Goal: Task Accomplishment & Management: Complete application form

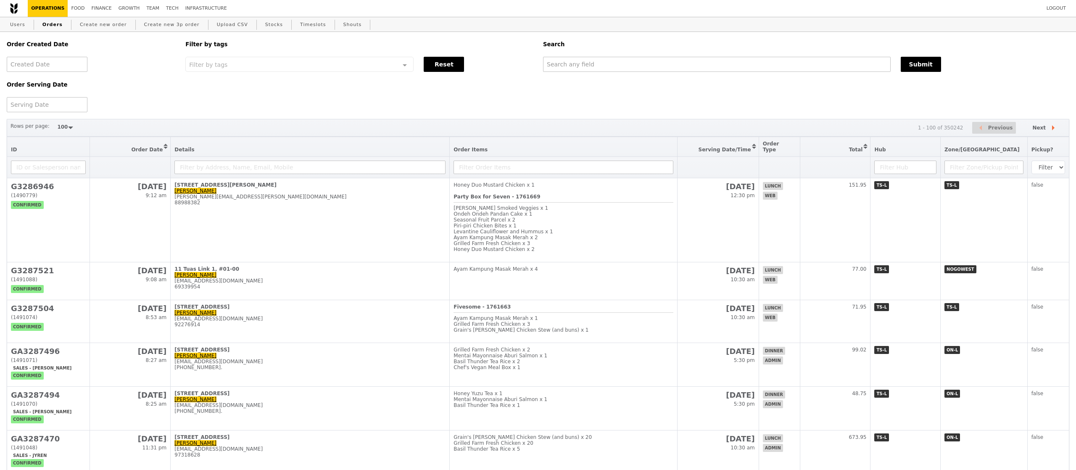
select select "100"
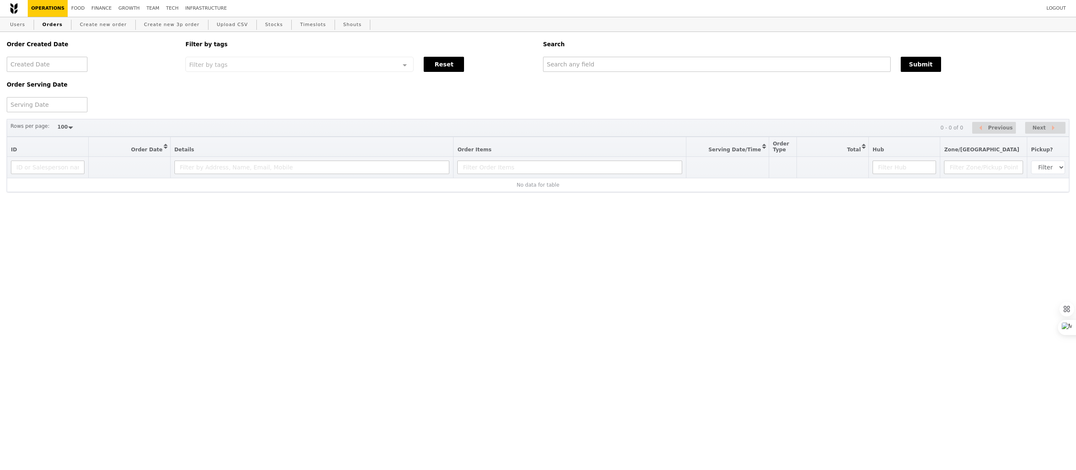
select select "100"
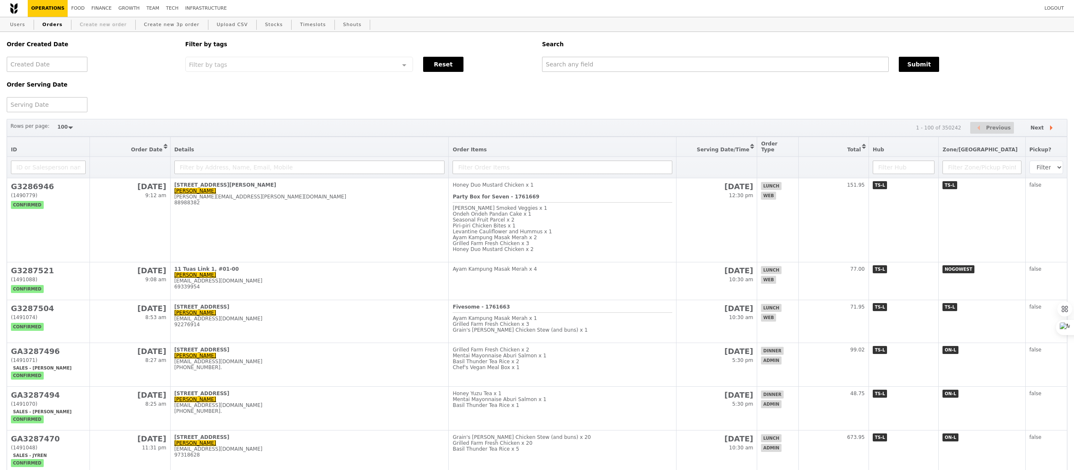
click at [92, 25] on link "Create new order" at bounding box center [103, 24] width 54 height 15
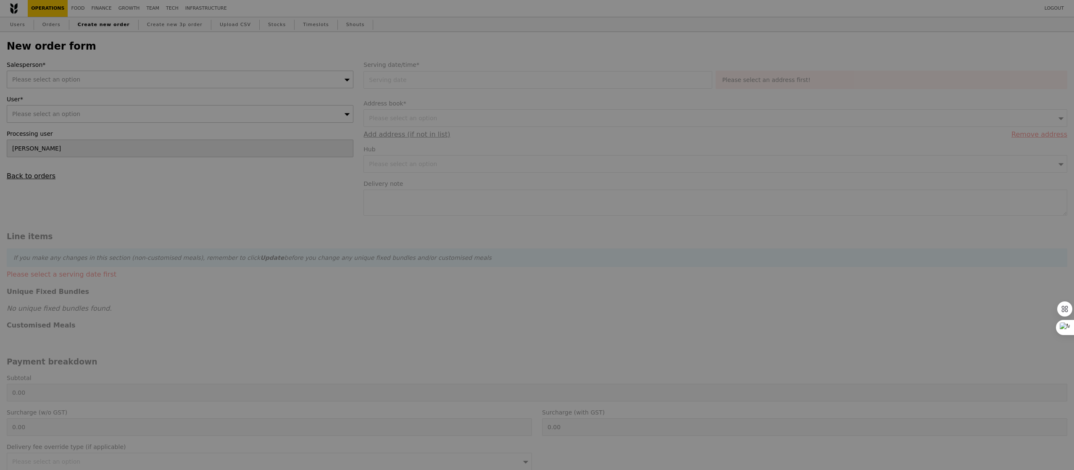
type input "Confirm"
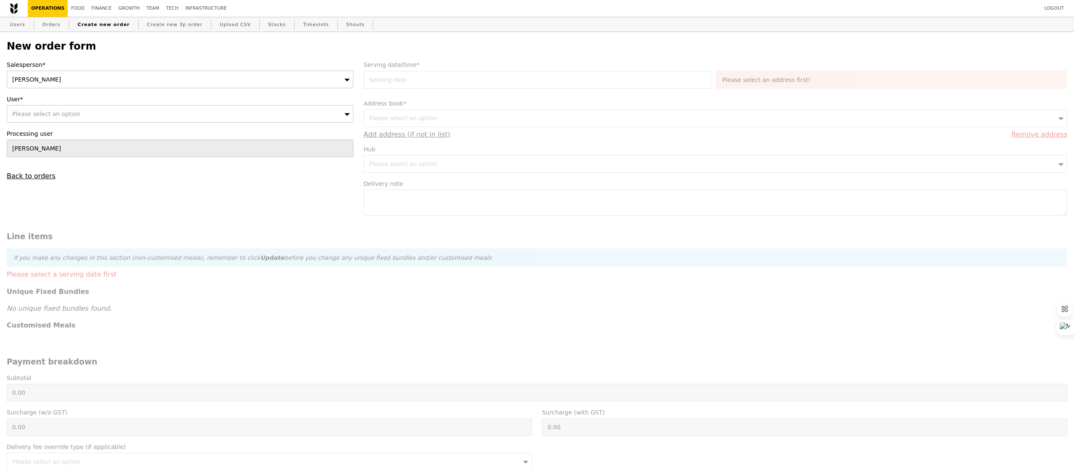
click at [226, 111] on div "Please select an option" at bounding box center [180, 114] width 347 height 18
paste input "[PERSON_NAME][EMAIL_ADDRESS][DOMAIN_NAME]"
type input "[PERSON_NAME][EMAIL_ADDRESS][DOMAIN_NAME]"
type input "Confirm"
type input "[PERSON_NAME][EMAIL_ADDRESS][DOMAIN_NAME]"
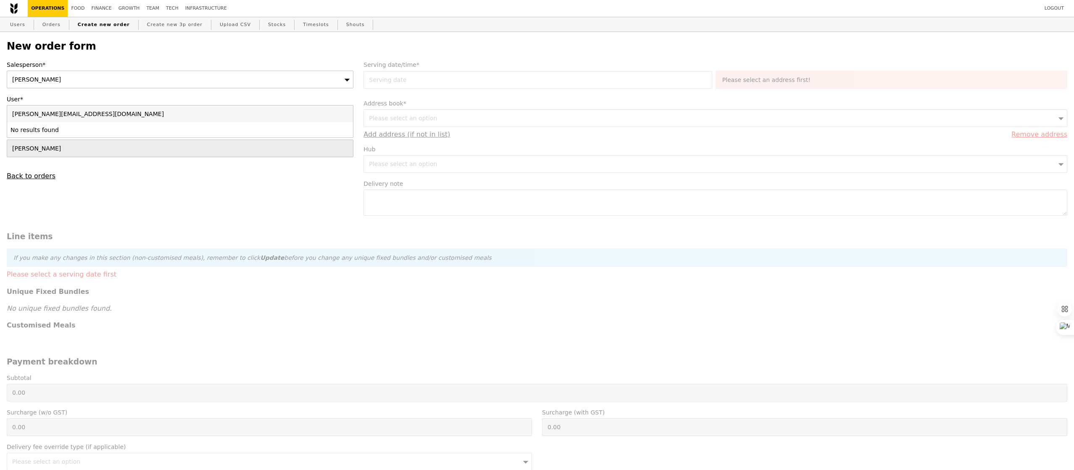
click at [108, 132] on li "No results found" at bounding box center [180, 129] width 346 height 15
click at [16, 35] on div "New order form Salesperson* [PERSON_NAME] User* Please select an option [PERSON…" at bounding box center [537, 356] width 1070 height 649
click at [16, 21] on link "Users" at bounding box center [18, 24] width 22 height 15
click at [80, 117] on div "Please select an option" at bounding box center [180, 114] width 347 height 18
type input "steven.chua@sap.com"
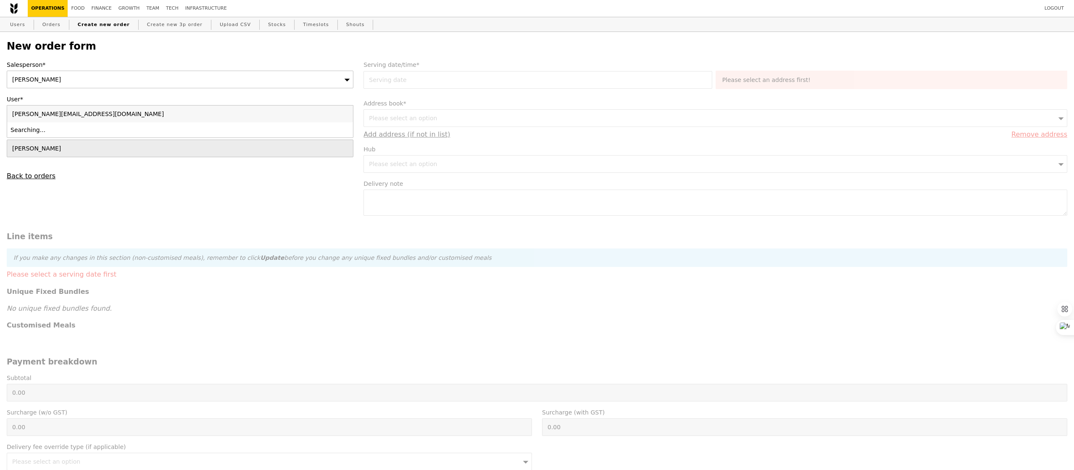
type input "Confirm"
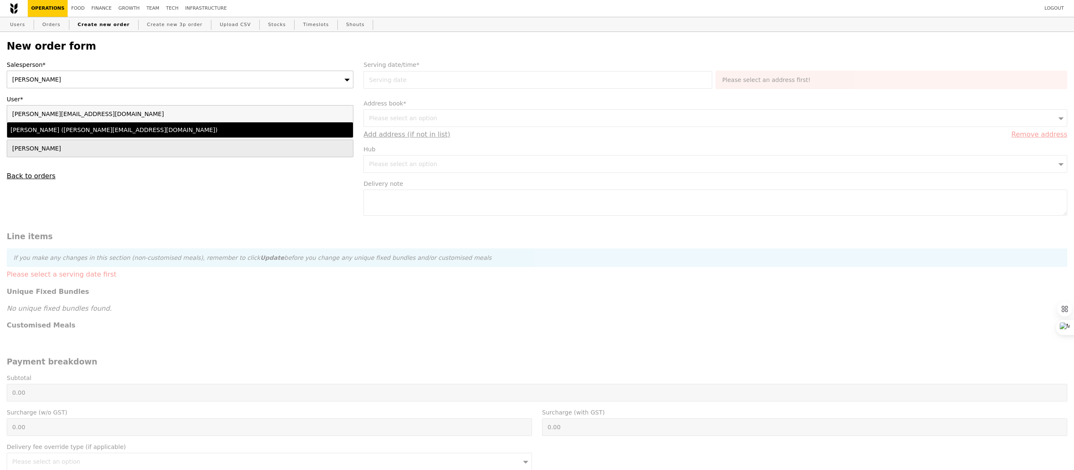
type input "steven.chua@sap.com"
click at [36, 136] on li "Steven Chua (steven.chua@sap.com)" at bounding box center [180, 129] width 346 height 15
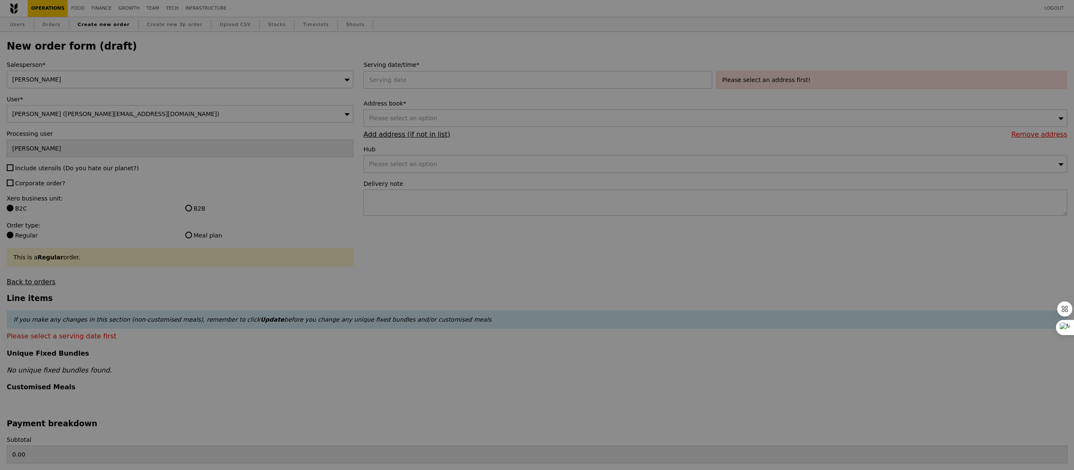
type input "Confirm"
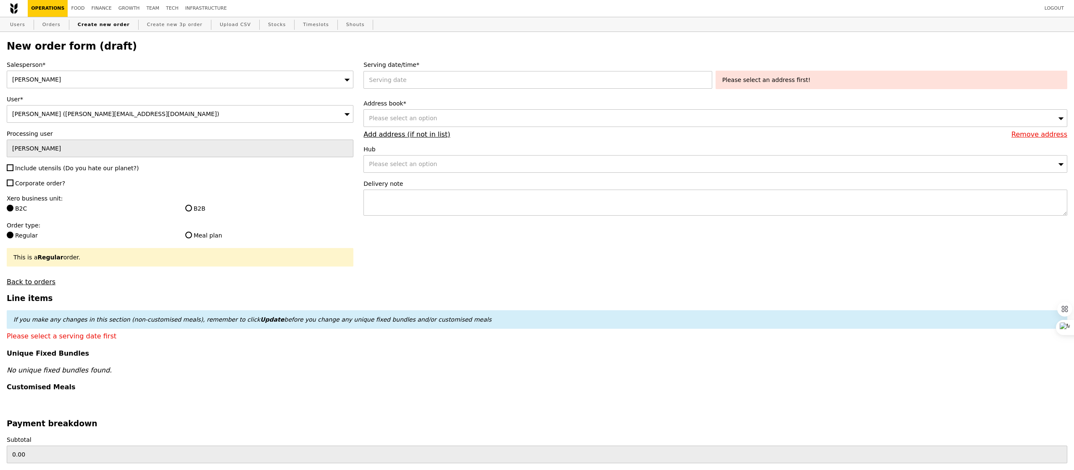
click at [51, 166] on span "Include utensils (Do you hate our planet?)" at bounding box center [77, 168] width 124 height 7
click at [13, 166] on input "Include utensils (Do you hate our planet?)" at bounding box center [10, 167] width 7 height 7
checkbox input "true"
type input "Confirm"
click at [50, 185] on span "Corporate order?" at bounding box center [40, 183] width 50 height 7
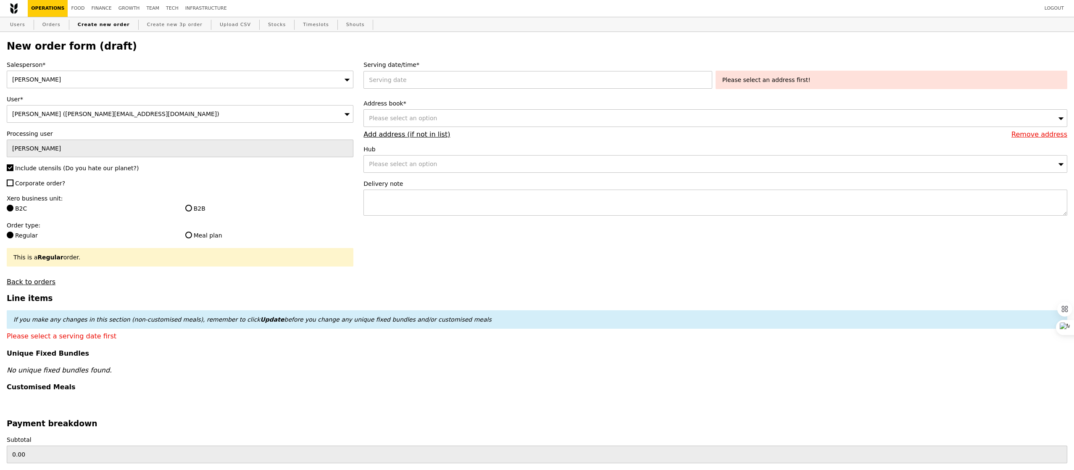
click at [13, 185] on input "Corporate order?" at bounding box center [10, 182] width 7 height 7
checkbox input "true"
click at [200, 205] on label "B2B" at bounding box center [269, 208] width 168 height 8
click at [192, 205] on input "B2B" at bounding box center [188, 208] width 7 height 7
radio input "true"
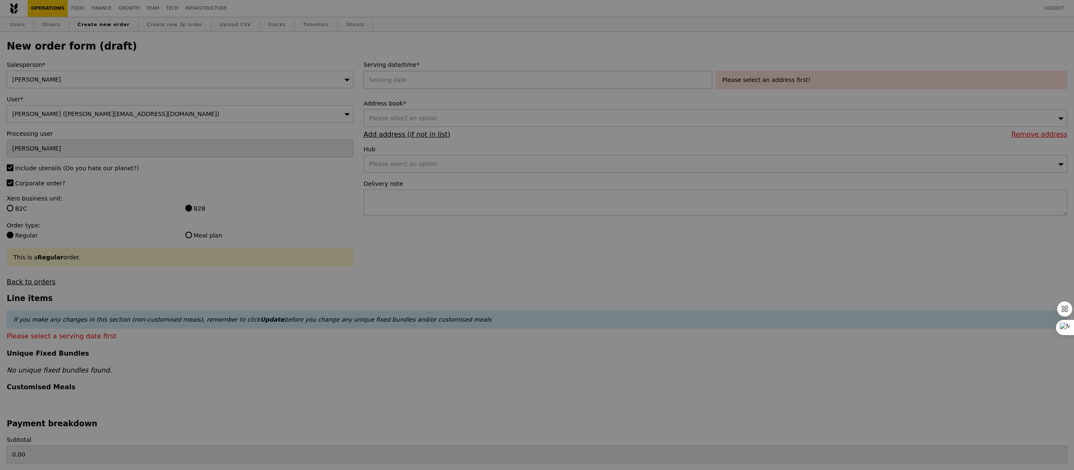
type input "Confirm"
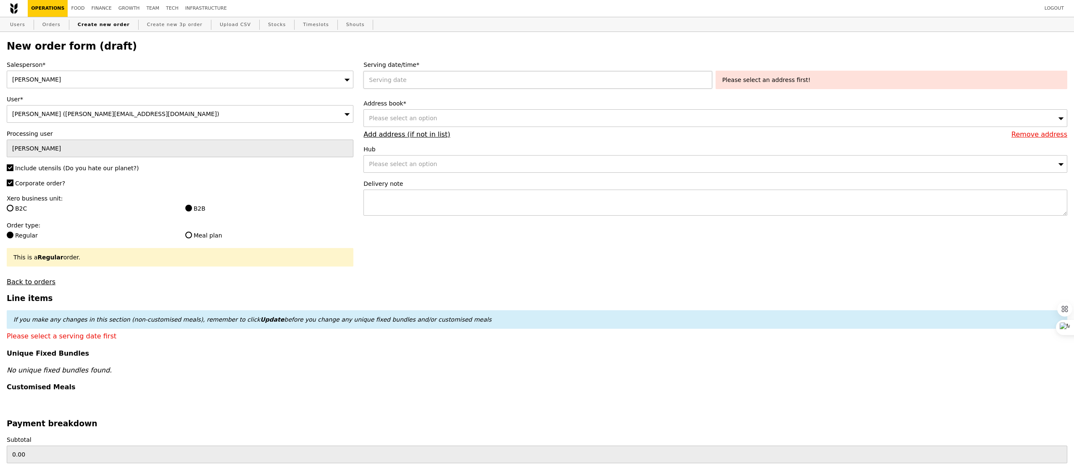
click at [422, 81] on div at bounding box center [539, 80] width 352 height 18
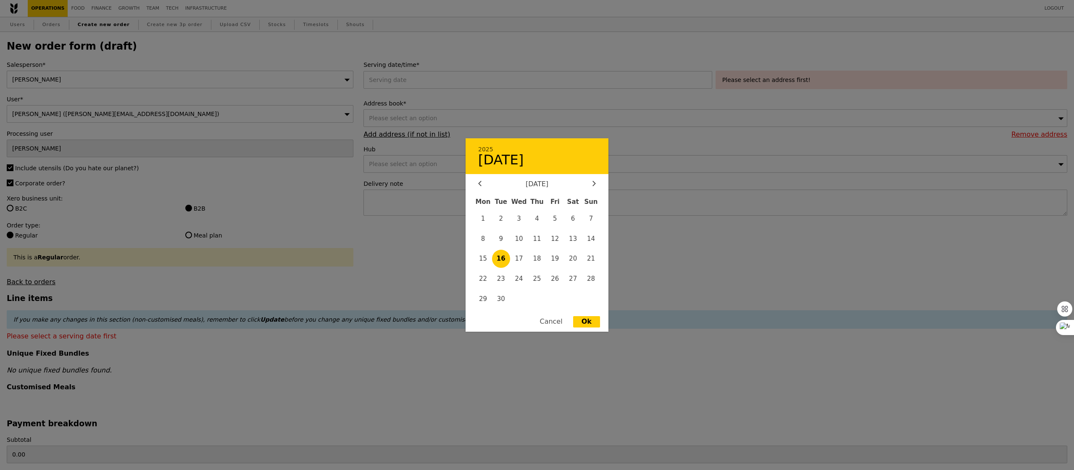
click at [504, 260] on span "16" at bounding box center [501, 259] width 18 height 18
type input "16 Sep 2025"
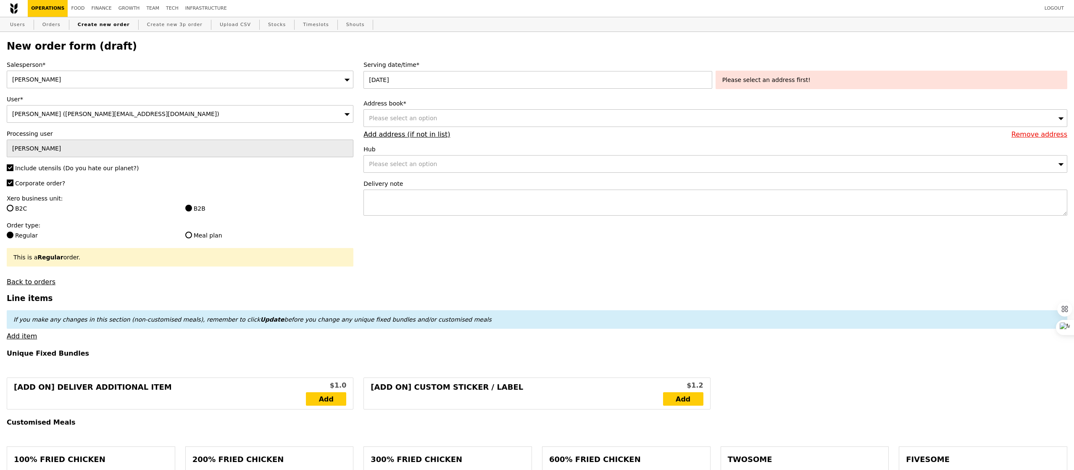
click at [452, 114] on div "Please select an option" at bounding box center [715, 118] width 704 height 18
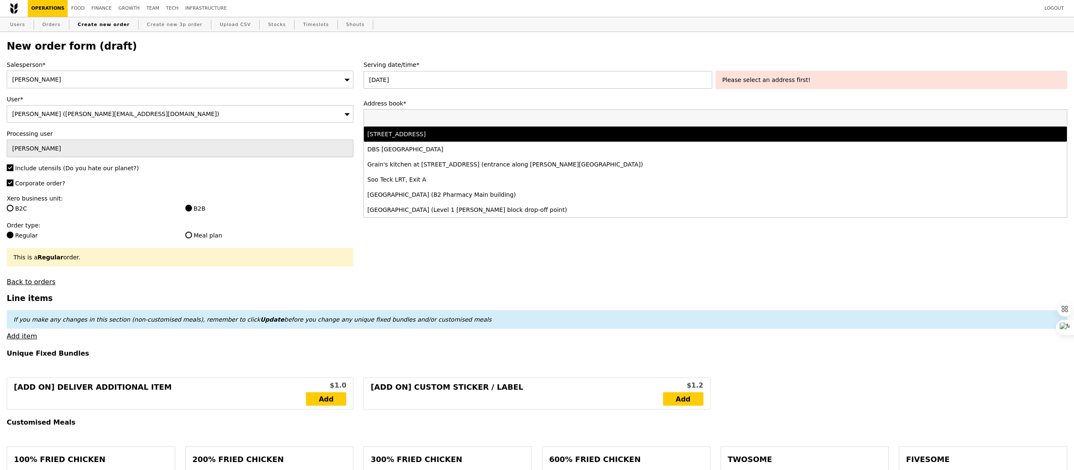
click at [460, 134] on div "30 Pasir Panjang Road, #04-00, Singapore 117440" at bounding box center [628, 134] width 522 height 8
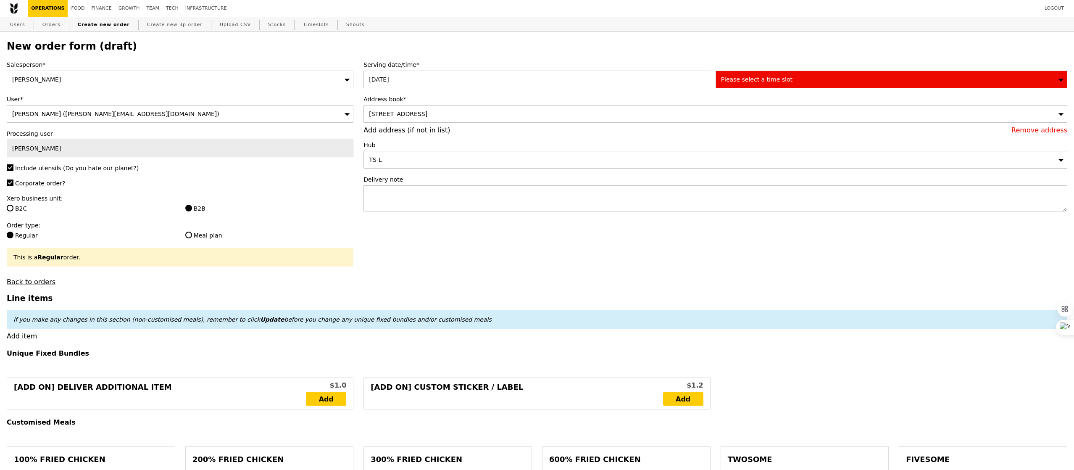
click at [610, 118] on div "30 Pasir Panjang Road, #04-00, Singapore 117440" at bounding box center [715, 114] width 704 height 18
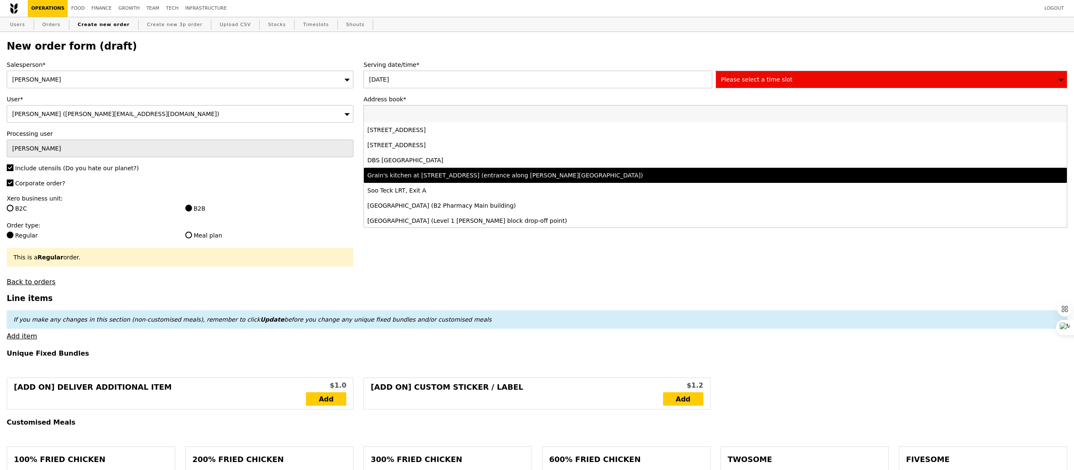
click at [534, 174] on div "Grain's kitchen at 5 Burn Road #05-01 (entrance along Harrison Road)" at bounding box center [628, 175] width 522 height 8
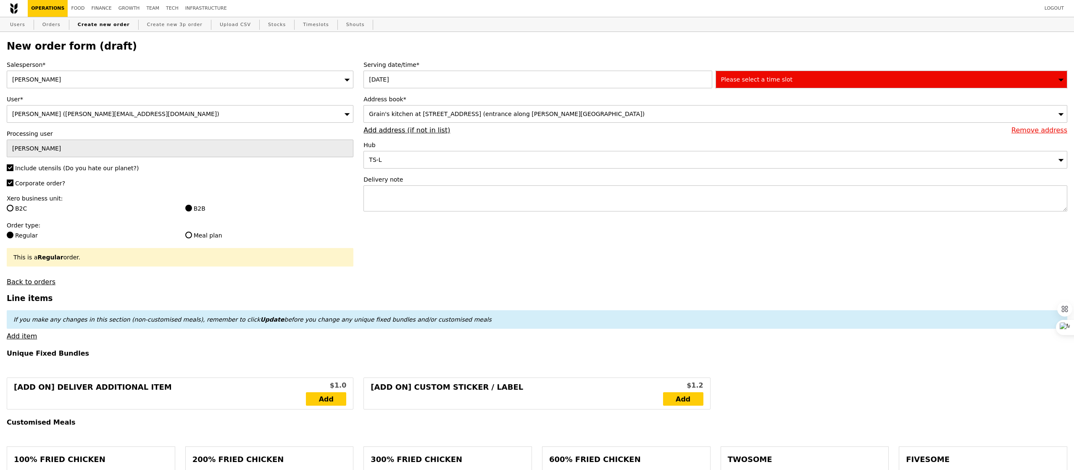
click at [753, 81] on span "Please select a time slot" at bounding box center [756, 79] width 71 height 7
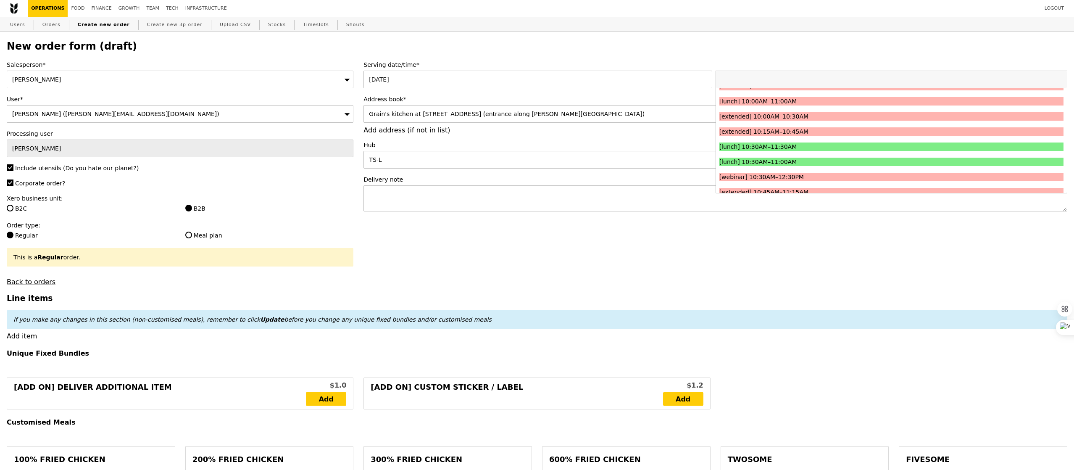
scroll to position [160, 0]
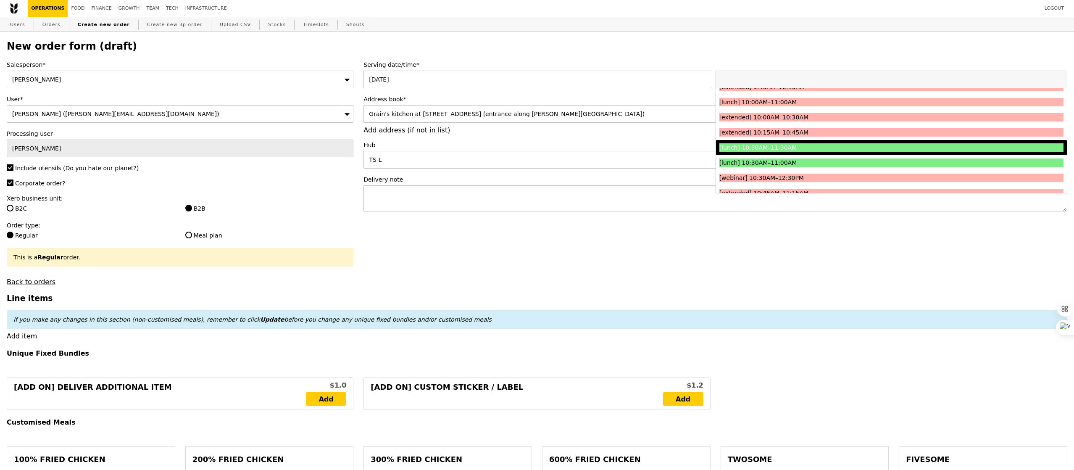
click at [792, 152] on li "[lunch] 10:30AM–11:30AM" at bounding box center [891, 147] width 351 height 15
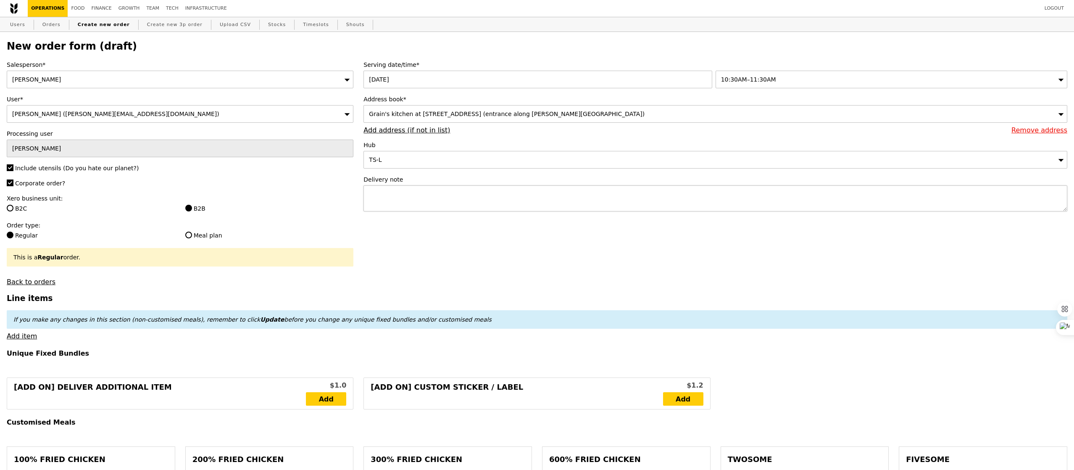
type input "Confirm"
click at [429, 196] on textarea at bounding box center [715, 198] width 704 height 26
type textarea "Please deliver together with"
type input "Confirm"
paste textarea "P9370"
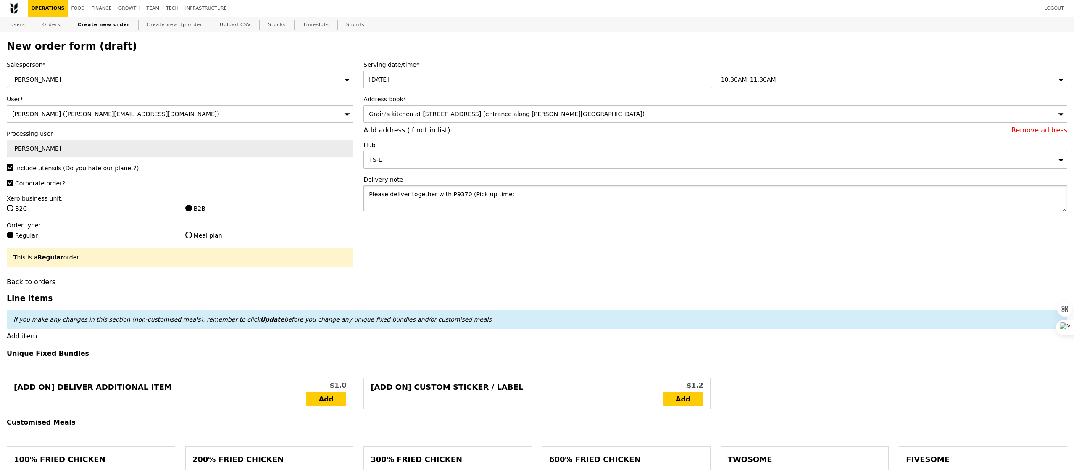
type textarea "Please deliver together with P9370 (Pick up time:"
type input "Confirm"
type textarea "Please deliver together with P9370 (Pick up time: 11:15AM)"
type input "Confirm"
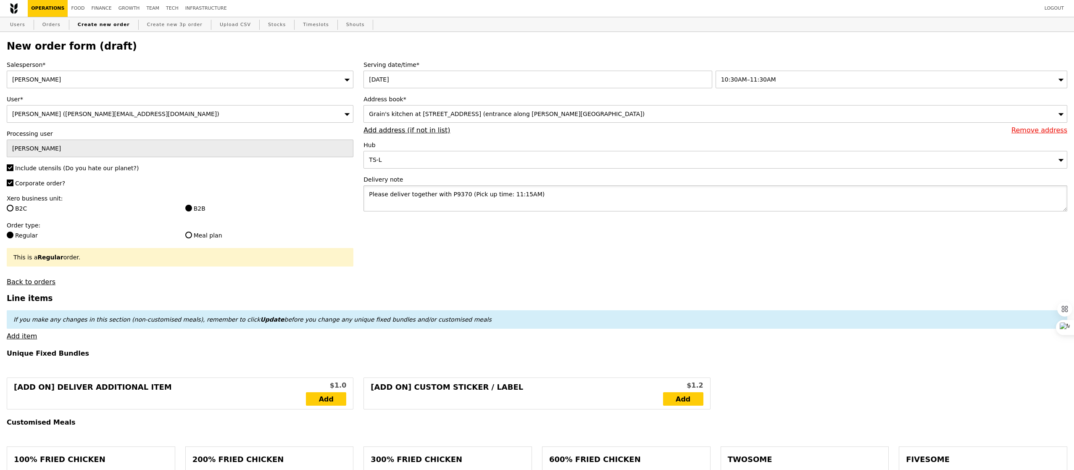
click at [387, 195] on textarea "Please deliver together with P9370 (Pick up time: 11:15AM)" at bounding box center [715, 198] width 704 height 26
type textarea "Please pack and deliver together with P9370 (Pick up time: 11:15AM)"
type input "Confirm"
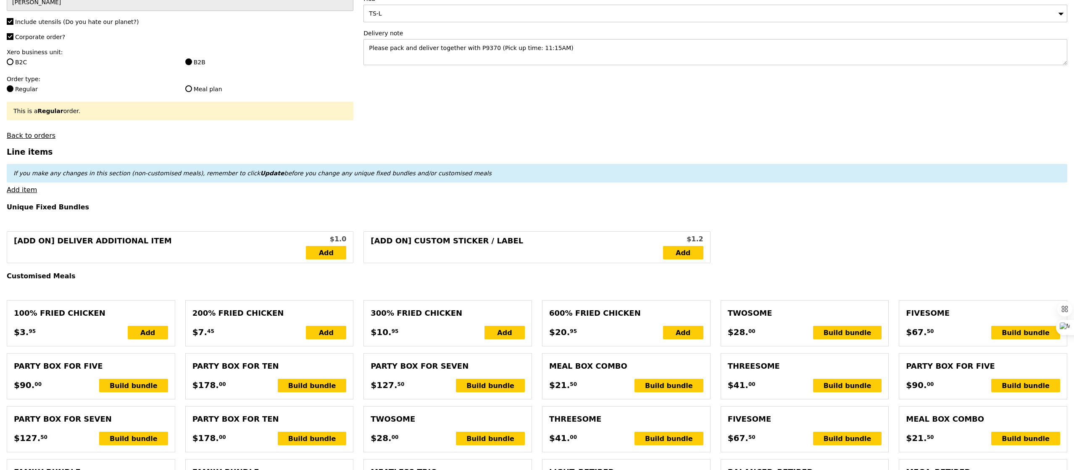
scroll to position [182, 0]
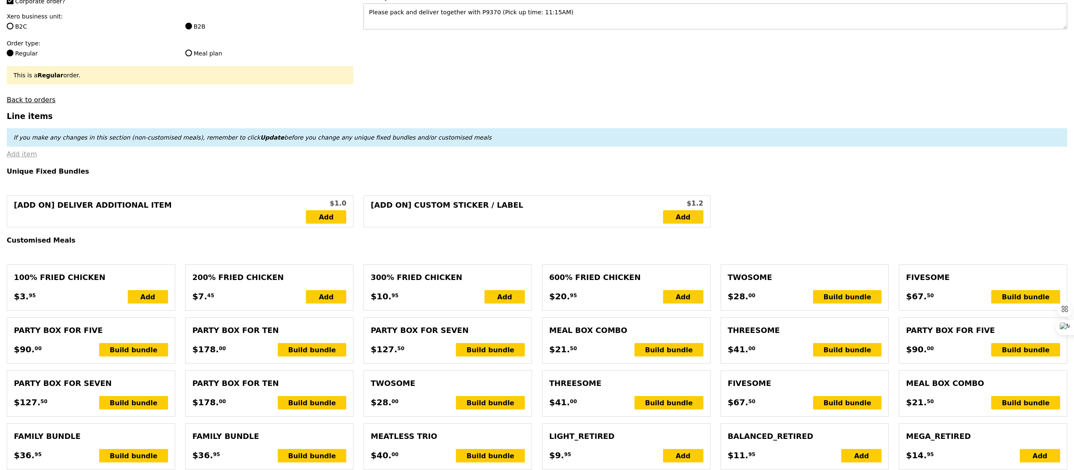
click at [14, 156] on link "Add item" at bounding box center [22, 154] width 30 height 8
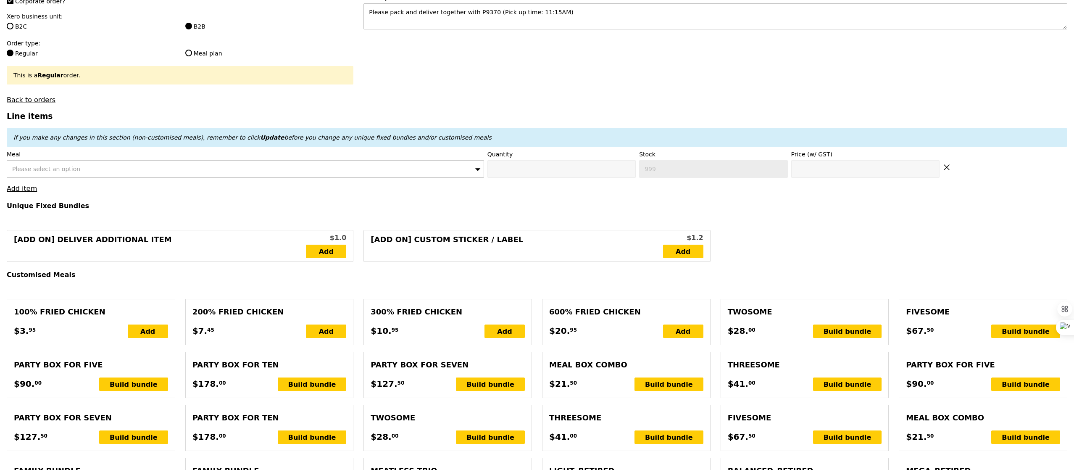
click at [62, 172] on span "Please select an option" at bounding box center [46, 169] width 68 height 7
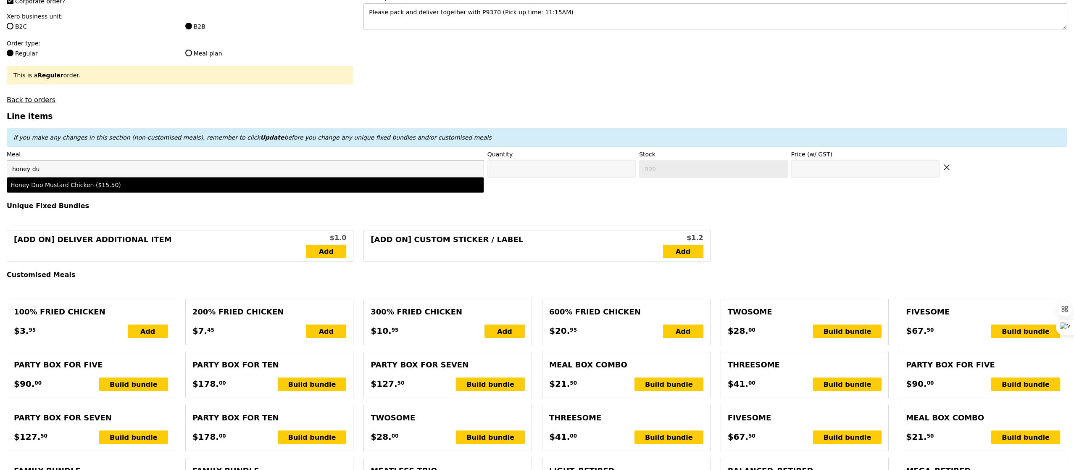
type input "honey du"
click at [77, 192] on li "Honey Duo Mustard Chicken ($15.50)" at bounding box center [245, 184] width 476 height 15
type input "Confirm anyway"
type input "0"
type input "4"
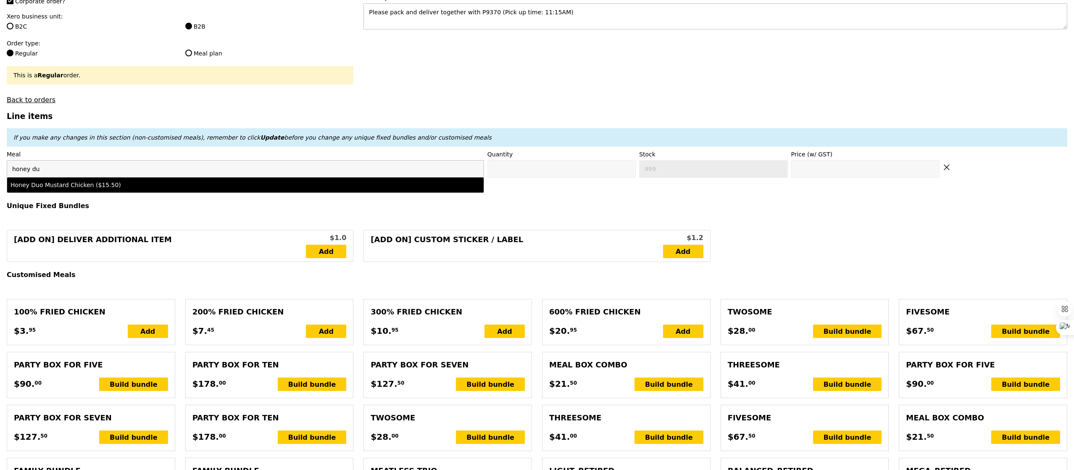
type input "15.5"
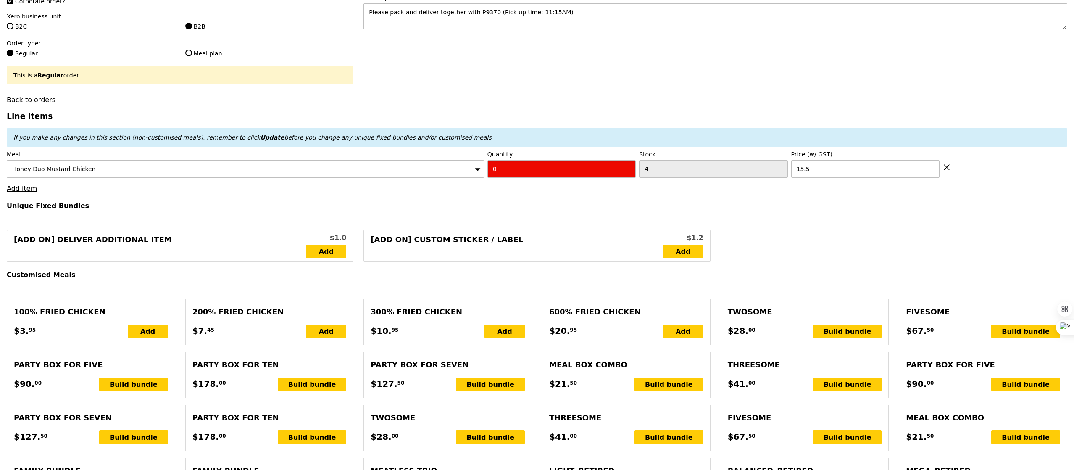
click at [534, 173] on input "0" at bounding box center [561, 169] width 148 height 18
type input "Confirm"
type input "3"
type input "Confirm anyway"
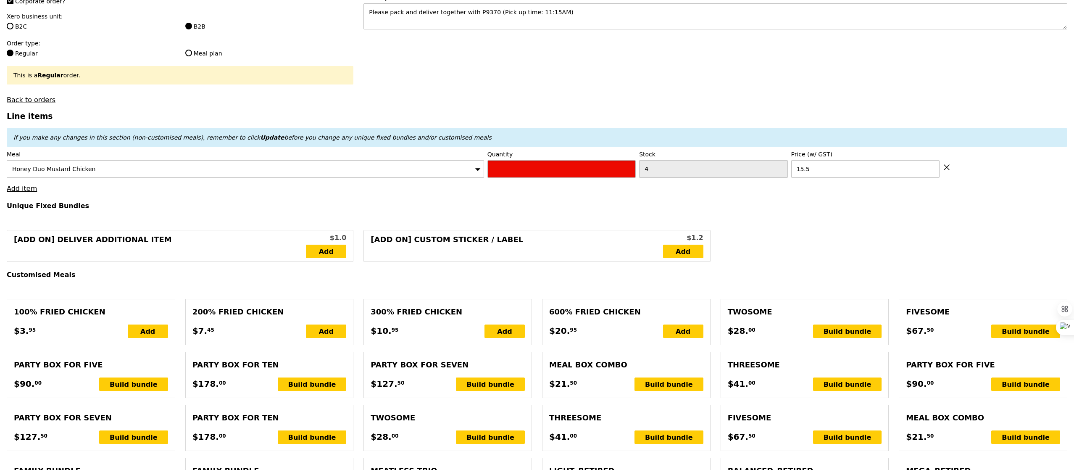
type input "Confirm"
type input "4"
click at [25, 192] on link "Add item" at bounding box center [22, 188] width 30 height 8
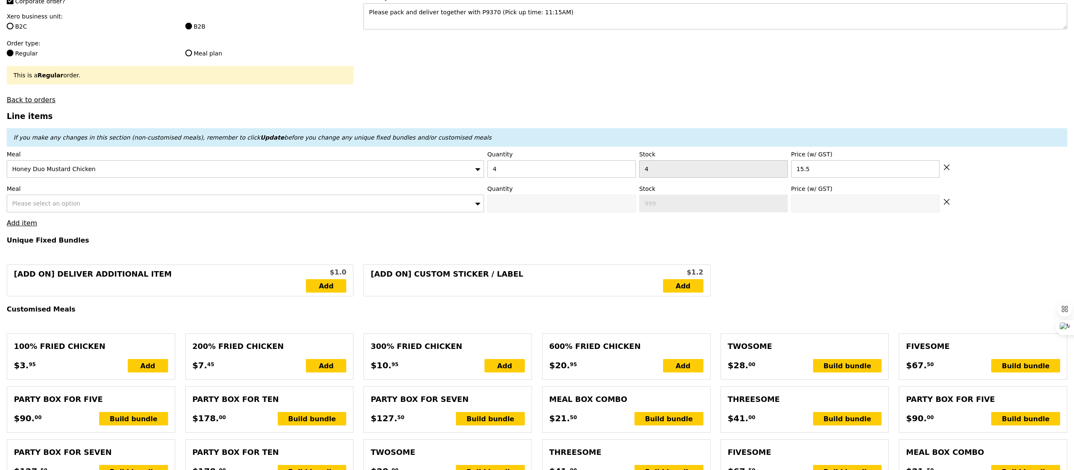
type input "Loading..."
click at [81, 208] on div "Please select an option" at bounding box center [245, 204] width 477 height 18
type input "62.00"
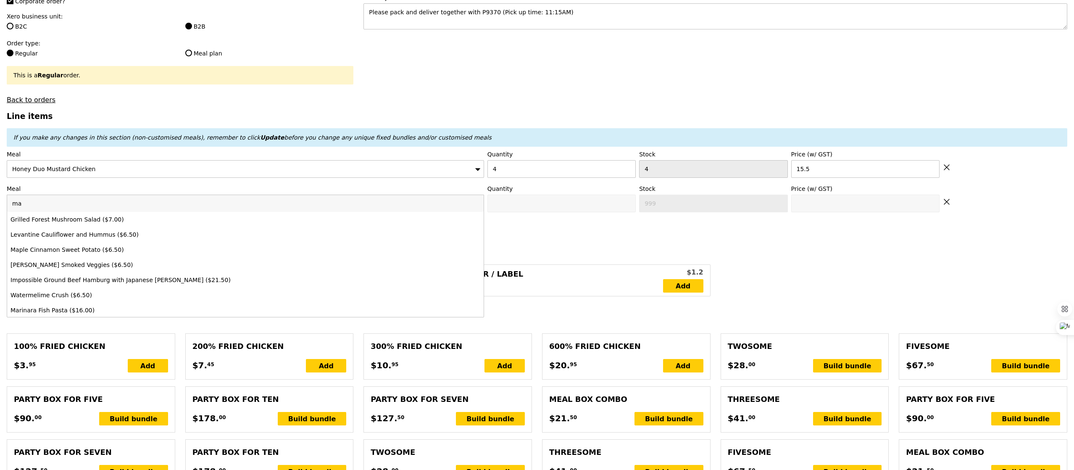
type input "mar"
type input "Confirm"
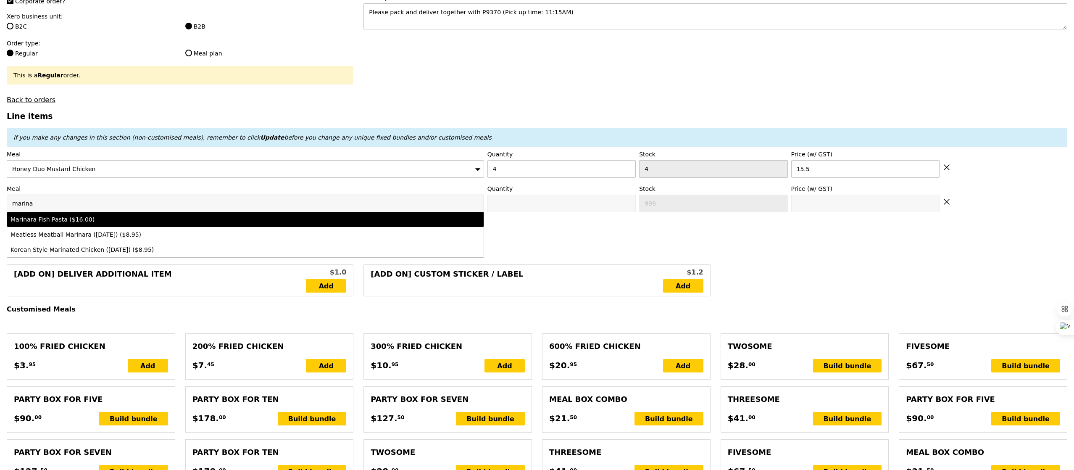
type input "marina"
click at [94, 221] on div "Marinara Fish Pasta ($16.00)" at bounding box center [187, 219] width 352 height 8
type input "Confirm anyway"
type input "0"
type input "4"
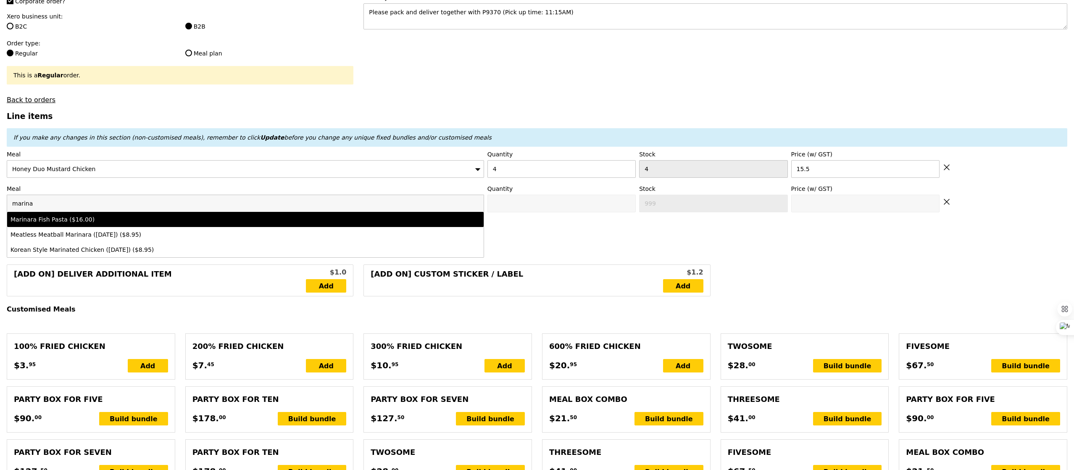
type input "16.0"
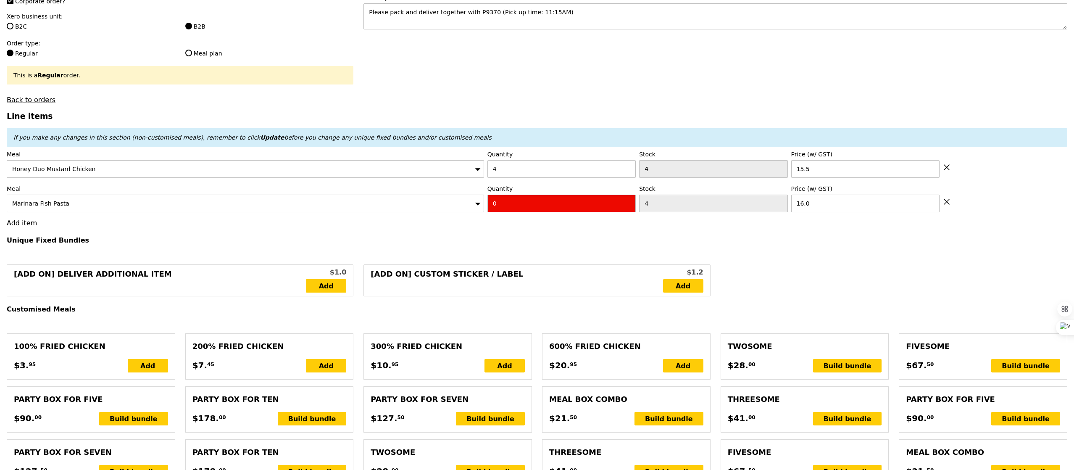
type input "Confirm"
type input "4"
click at [519, 241] on h4 "Unique Fixed Bundles" at bounding box center [537, 240] width 1060 height 8
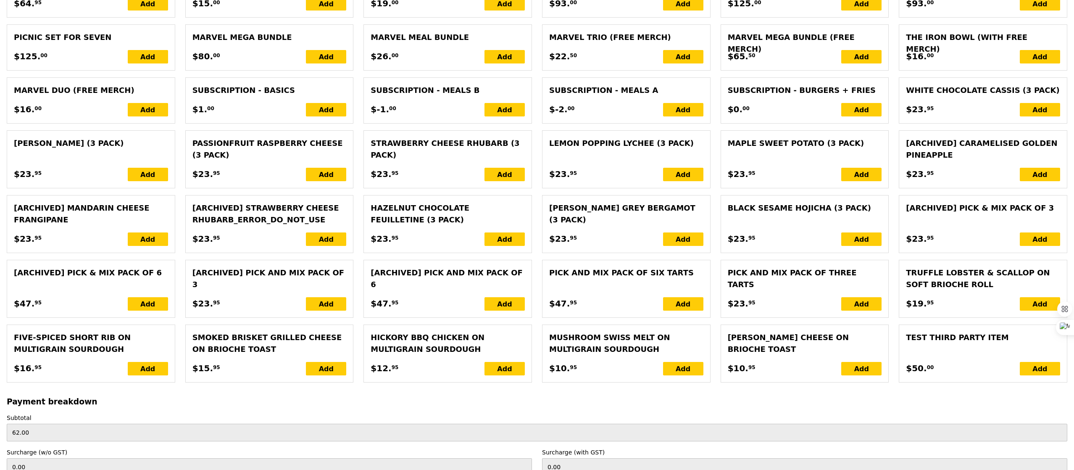
type input "Loading..."
type input "126.00"
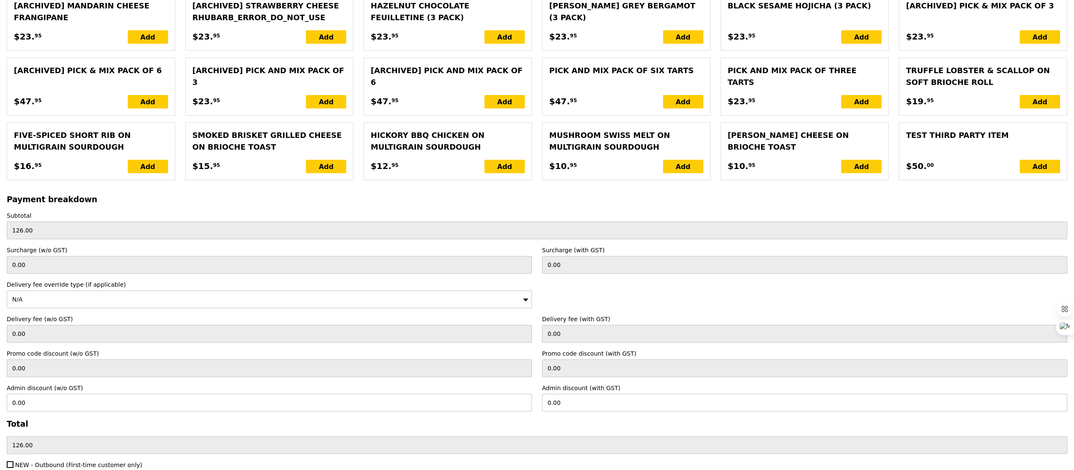
type input "Confirm"
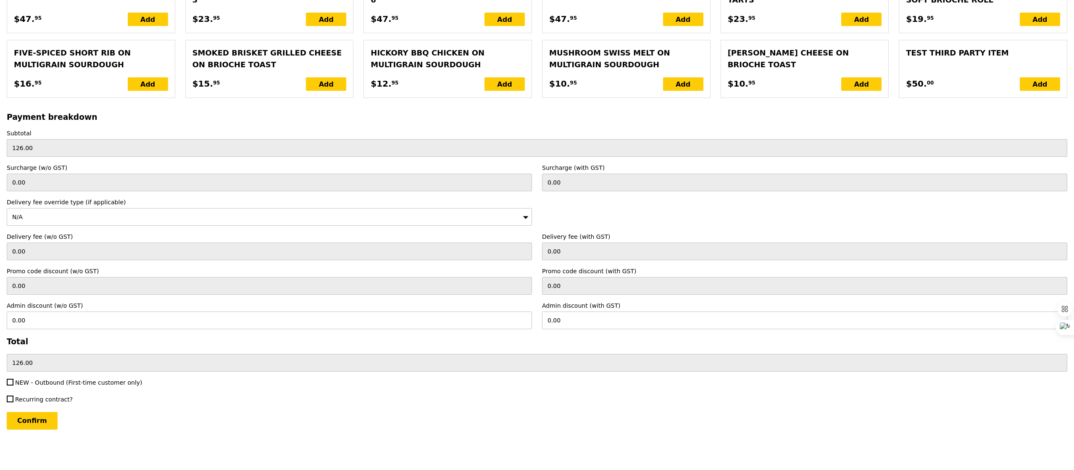
click at [41, 384] on span "NEW - Outbound (First-time customer only)" at bounding box center [78, 382] width 127 height 7
click at [13, 384] on input "NEW - Outbound (First-time customer only)" at bounding box center [10, 382] width 7 height 7
checkbox input "true"
click at [39, 421] on input "Confirm" at bounding box center [32, 421] width 51 height 18
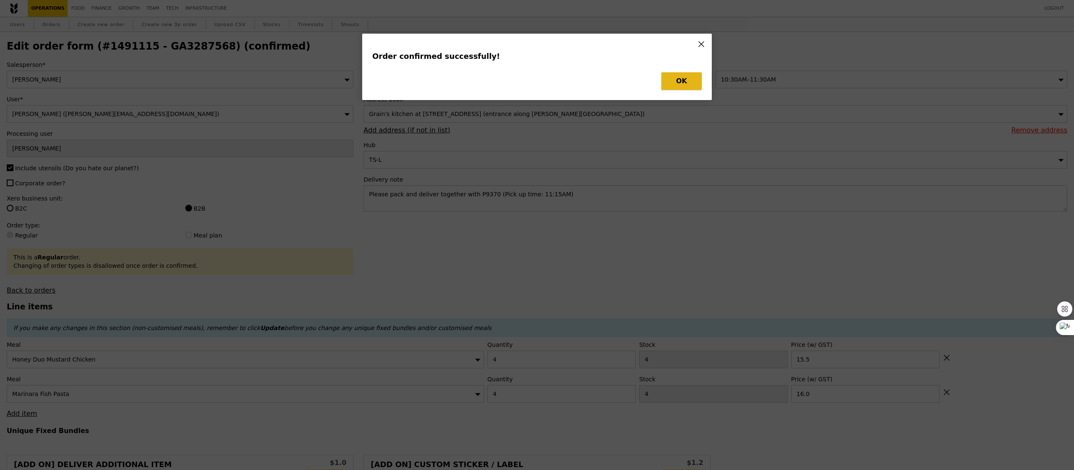
click at [687, 86] on button "OK" at bounding box center [681, 81] width 40 height 18
type input "Loading..."
checkbox input "false"
type input "16.00"
type input "15.50"
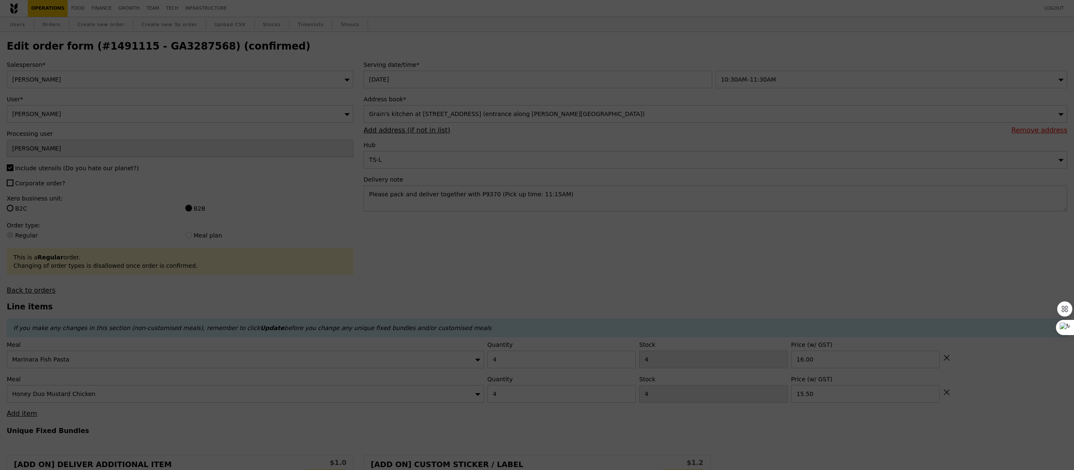
type input "0"
type input "Update"
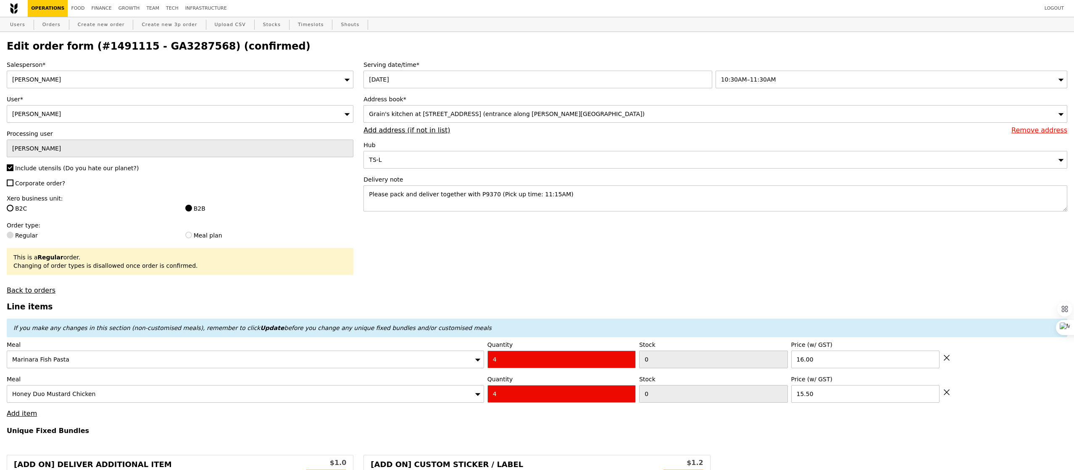
click at [159, 46] on h2 "Edit order form (#1491115 - GA3287568) (confirmed)" at bounding box center [537, 46] width 1060 height 12
copy h2 "GA3287568"
